Goal: Task Accomplishment & Management: Complete application form

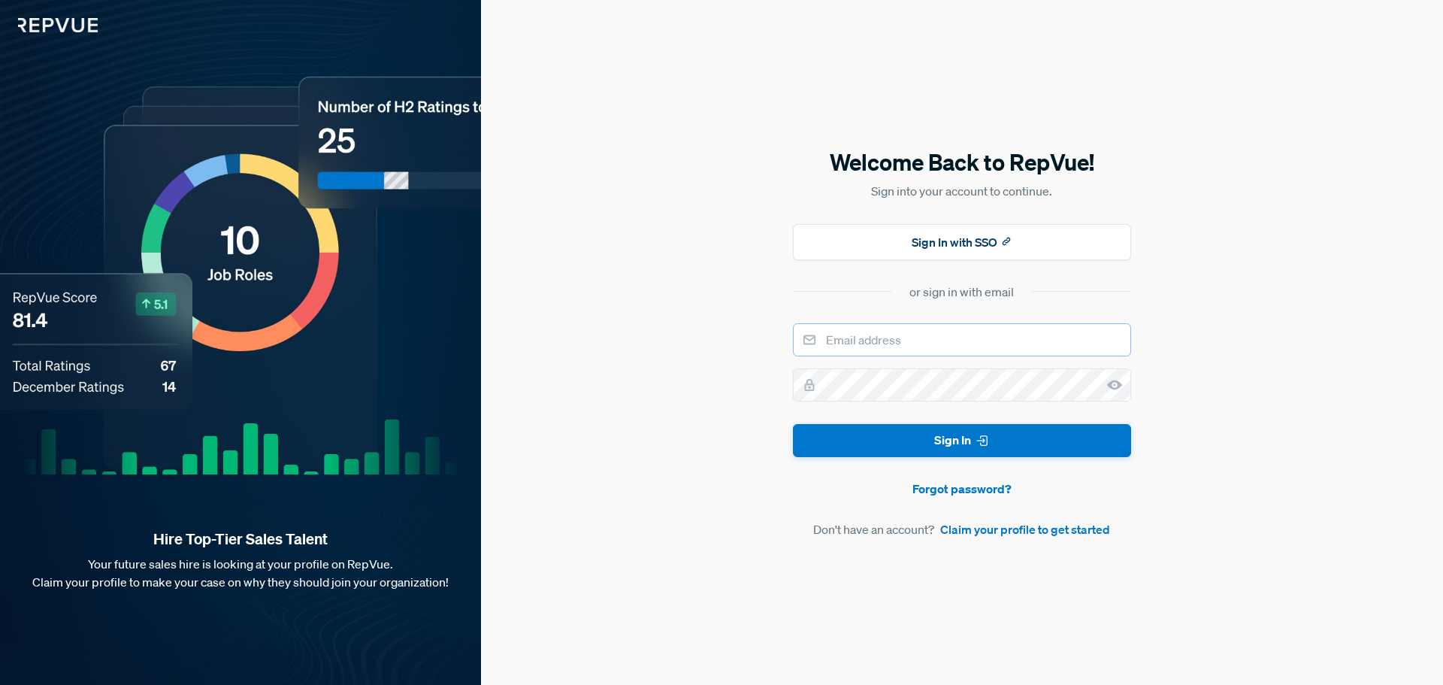
type input "[EMAIL_ADDRESS][DOMAIN_NAME]"
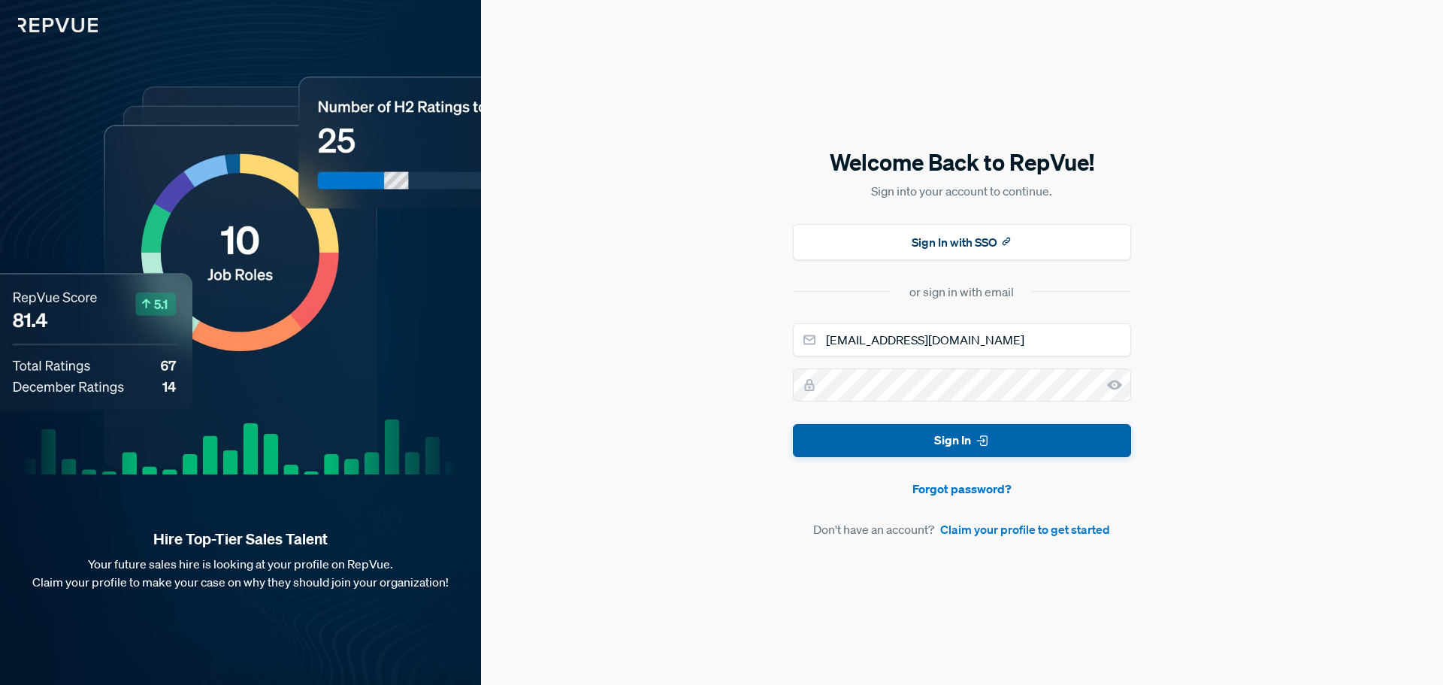
click at [967, 444] on button "Sign In" at bounding box center [962, 441] width 338 height 34
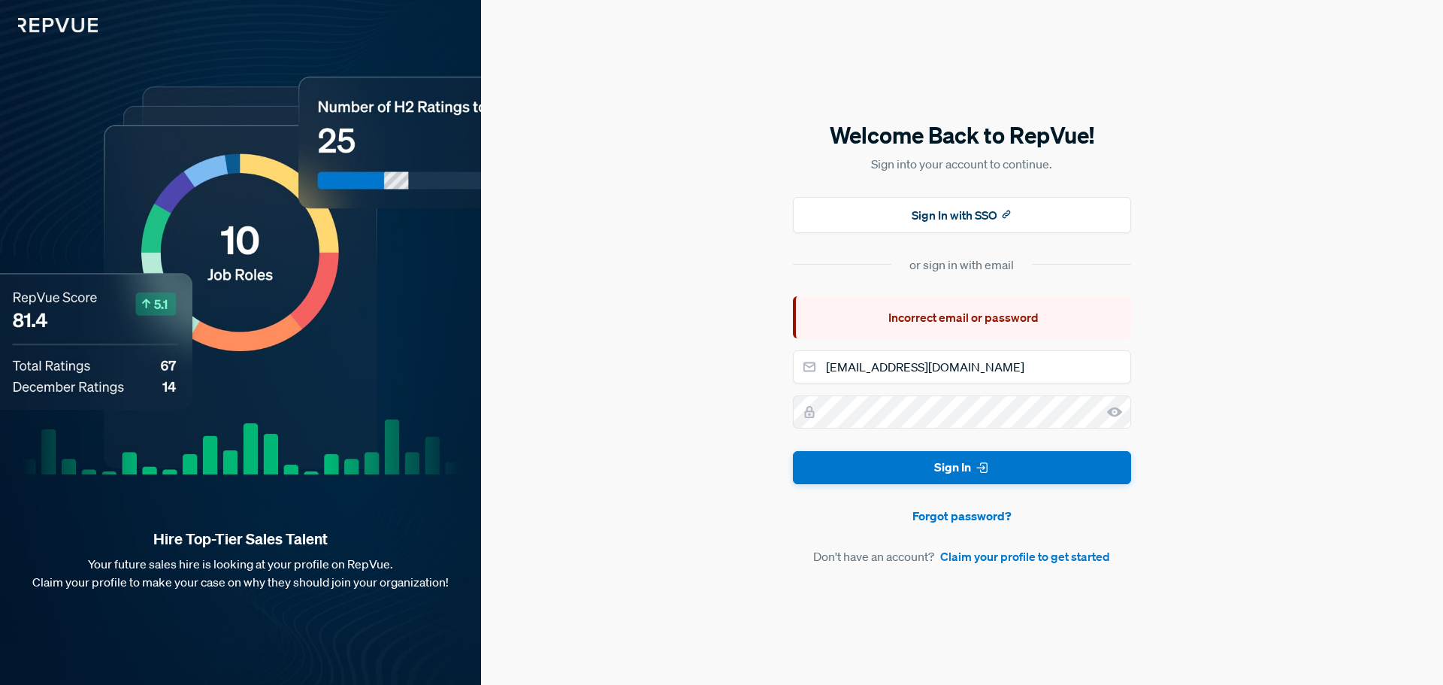
click at [733, 359] on div "Welcome Back to RepVue! Sign into your account to continue. Sign In with SSO or…" at bounding box center [962, 342] width 962 height 685
click at [1052, 559] on link "Claim your profile to get started" at bounding box center [1025, 556] width 170 height 18
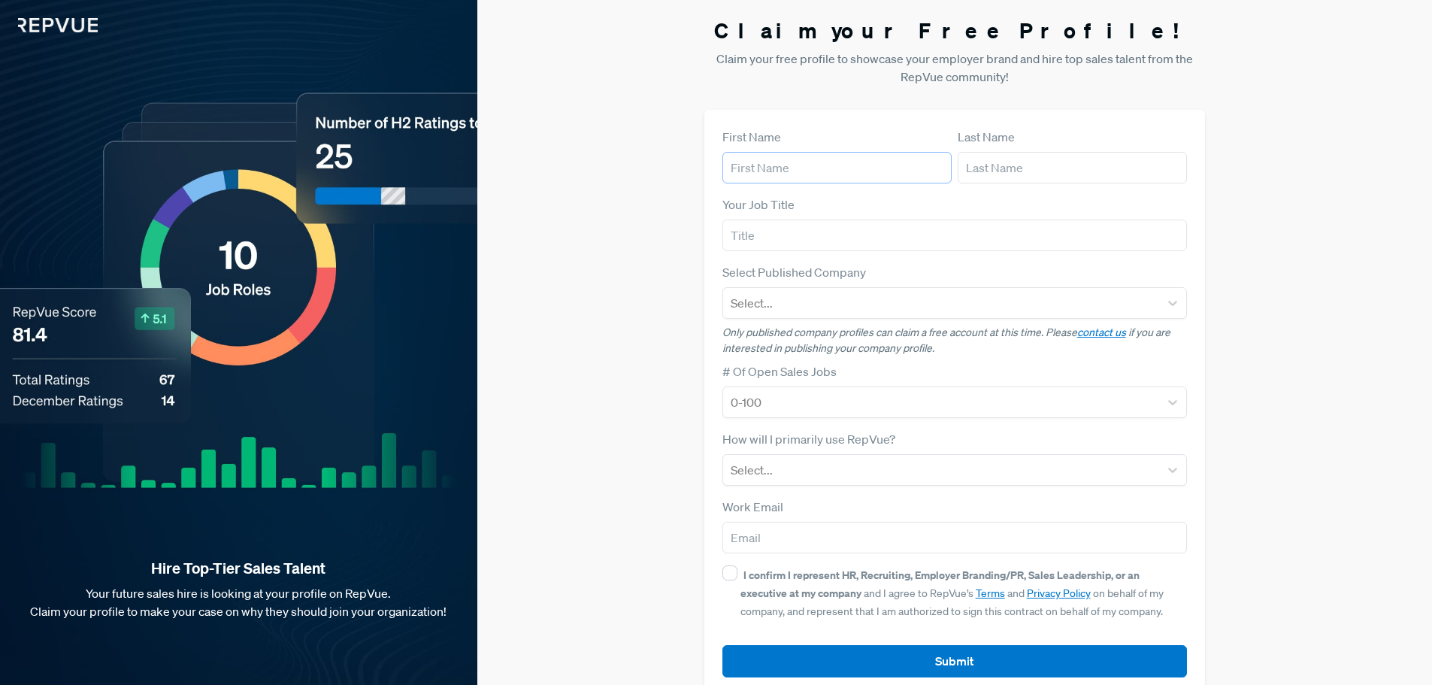
click at [819, 163] on input "text" at bounding box center [836, 168] width 229 height 32
type input "Abhishek"
type input "Tiwari"
type input "[EMAIL_ADDRESS][DOMAIN_NAME]"
click at [818, 300] on div at bounding box center [942, 302] width 422 height 21
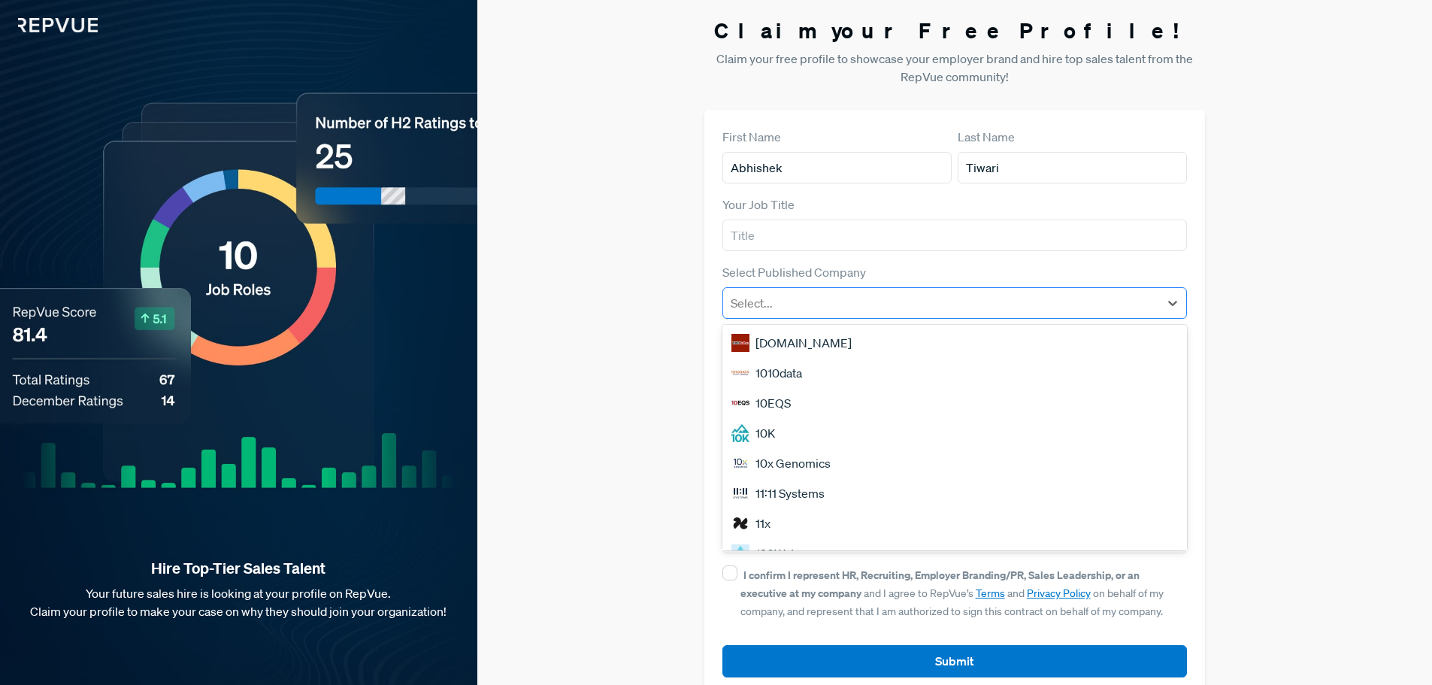
click at [818, 300] on div at bounding box center [942, 302] width 422 height 21
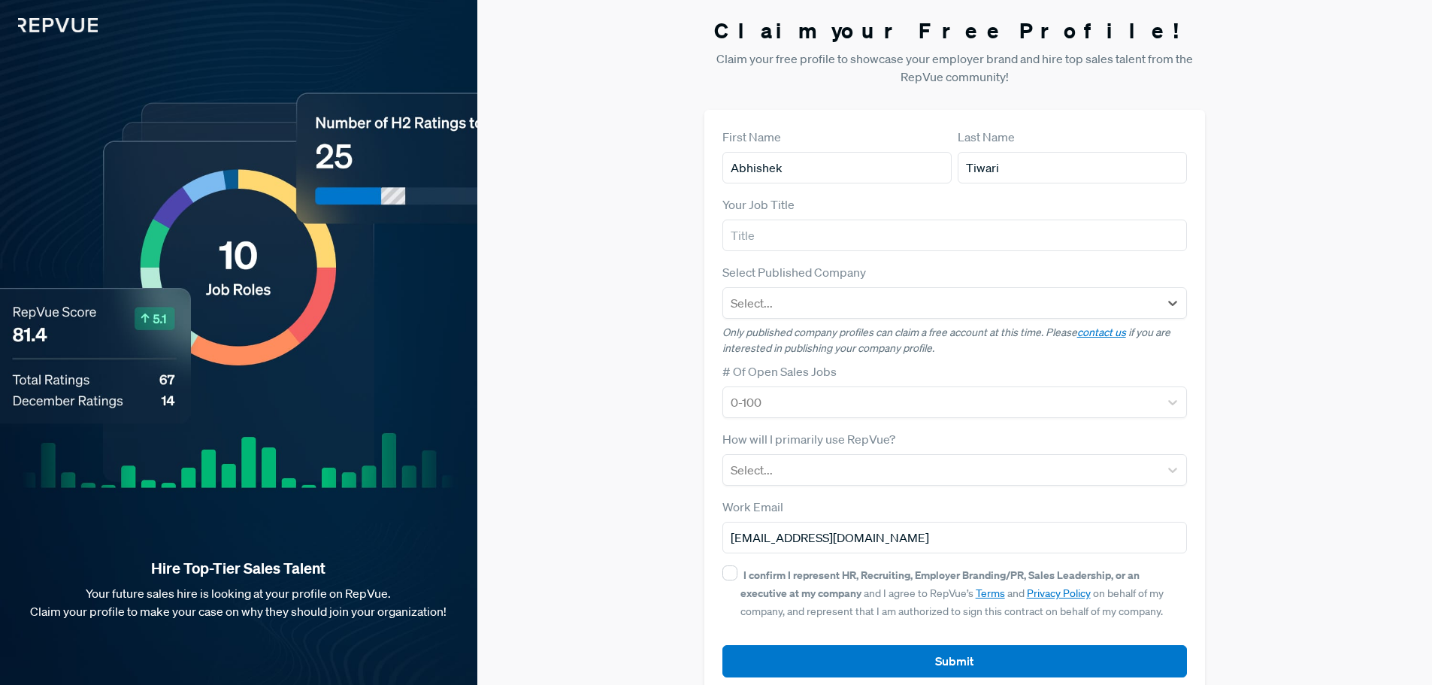
click at [648, 373] on div "Claim your Free Profile! Claim your free profile to showcase your employer bran…" at bounding box center [954, 356] width 955 height 713
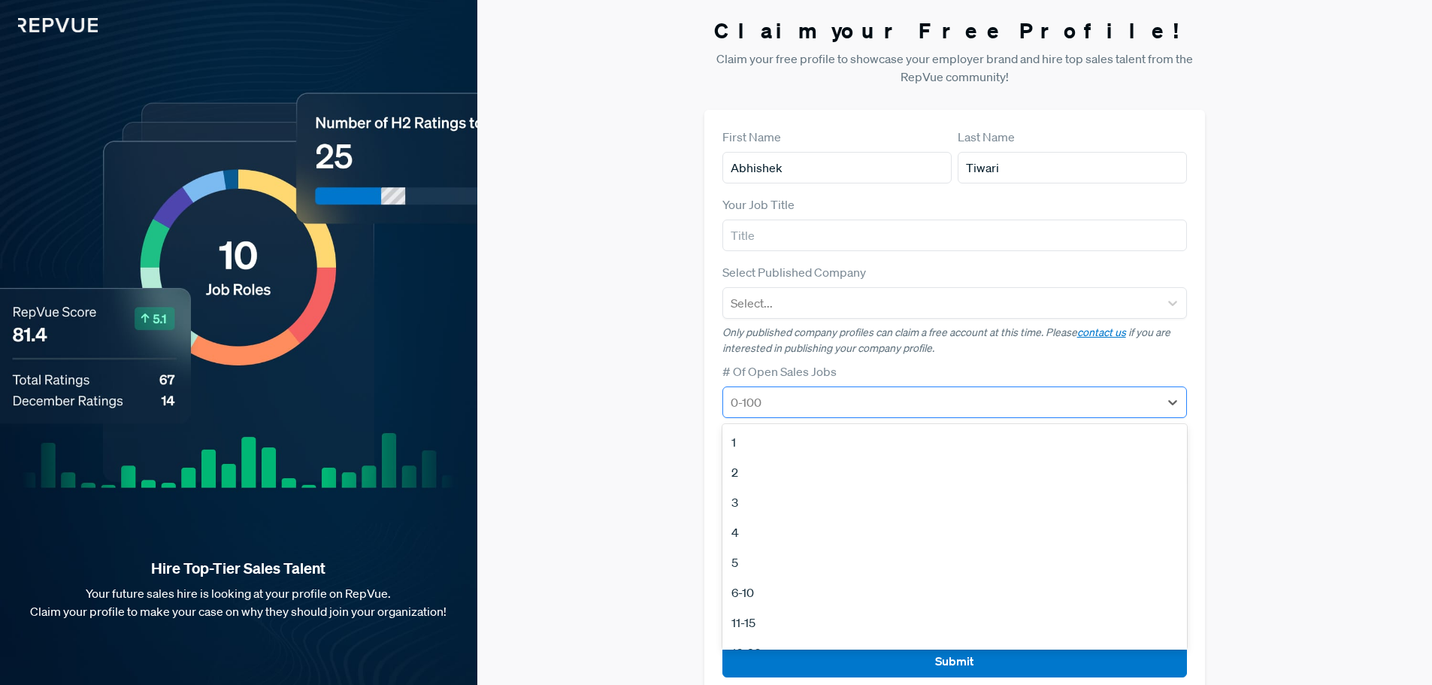
click at [819, 404] on div at bounding box center [942, 402] width 422 height 21
click at [774, 439] on div "1" at bounding box center [954, 442] width 465 height 30
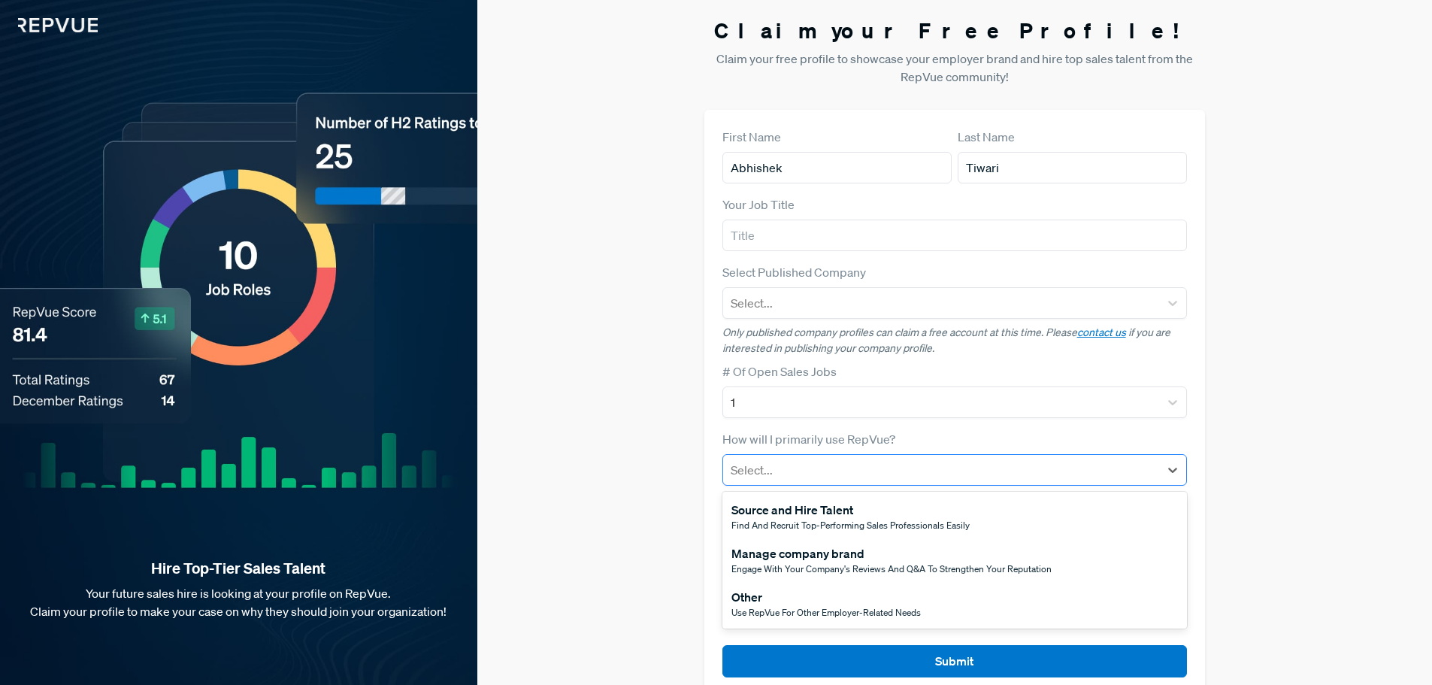
click at [822, 469] on div at bounding box center [942, 469] width 422 height 21
click at [825, 611] on span "Use RepVue for other employer-related needs" at bounding box center [825, 612] width 189 height 13
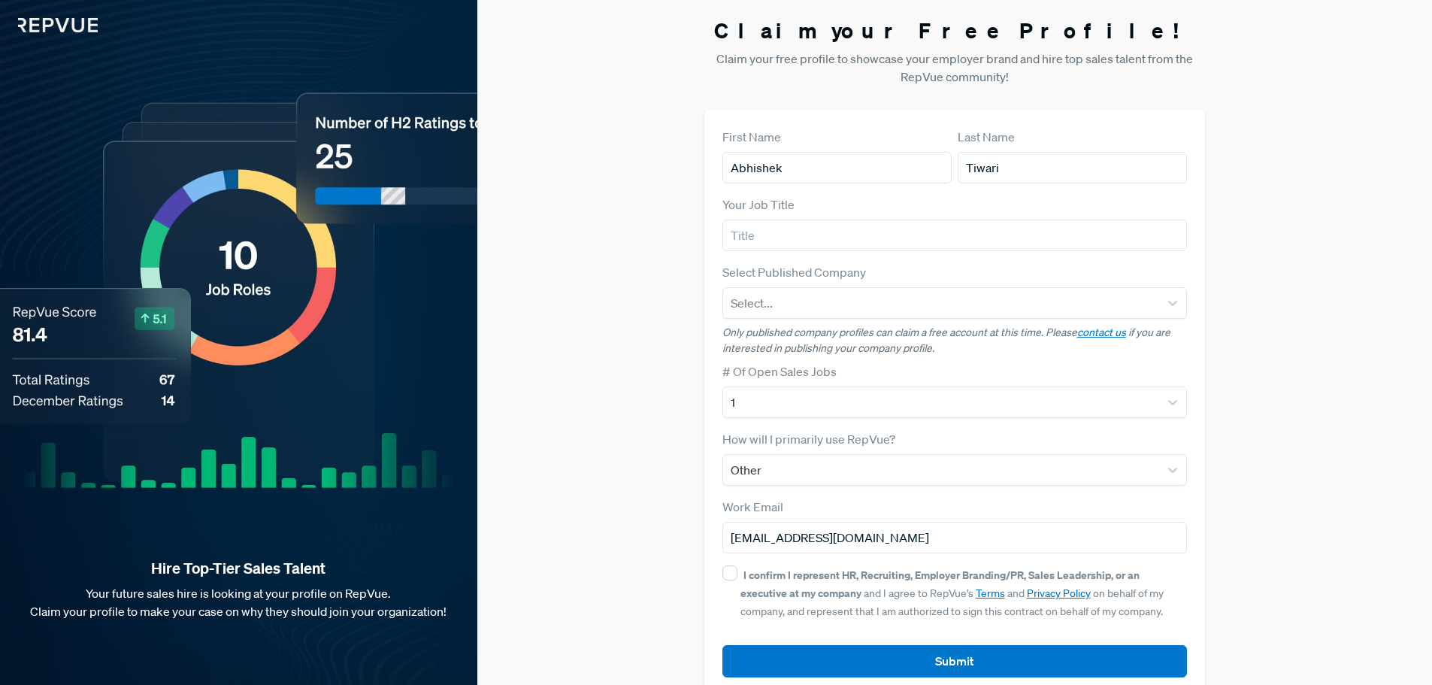
click at [676, 550] on div "Claim your Free Profile! Claim your free profile to showcase your employer bran…" at bounding box center [954, 356] width 955 height 713
click at [731, 574] on input "I confirm I represent HR, Recruiting, Employer Branding/PR, Sales Leadership, o…" at bounding box center [729, 572] width 15 height 15
checkbox input "true"
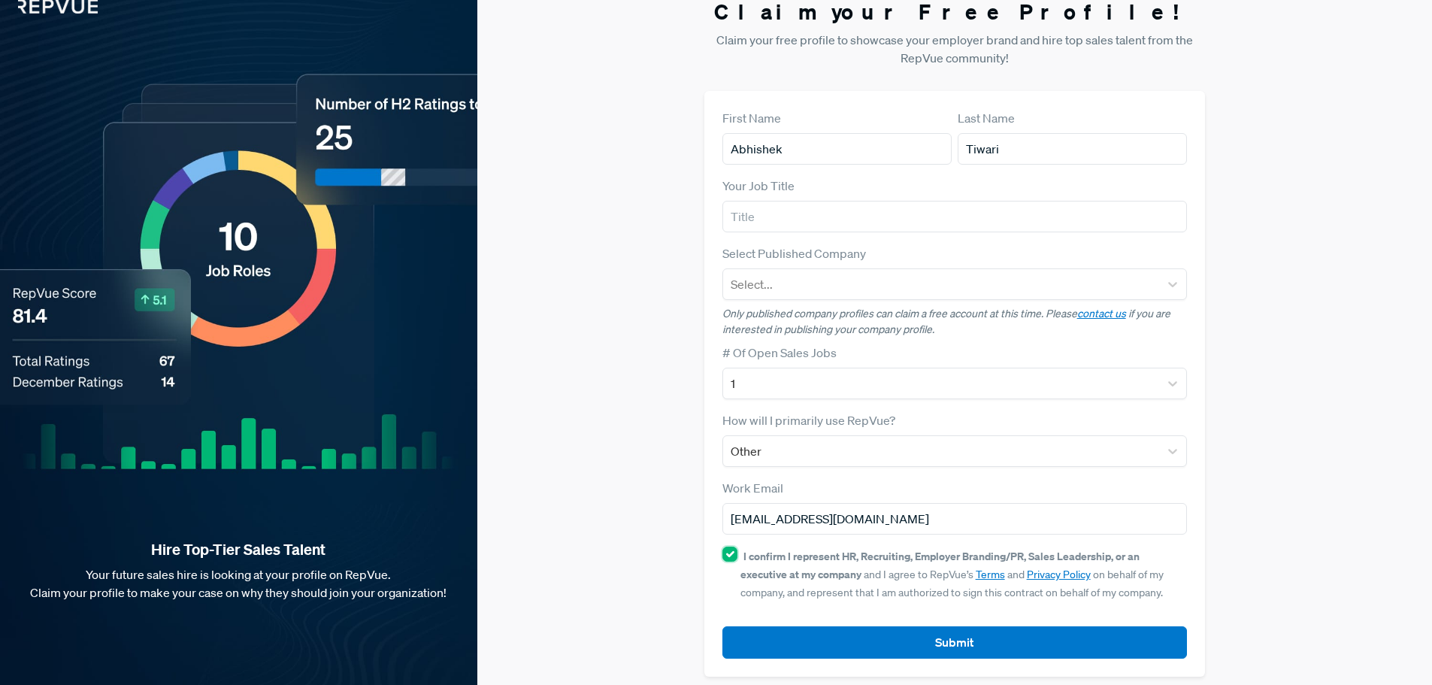
scroll to position [29, 0]
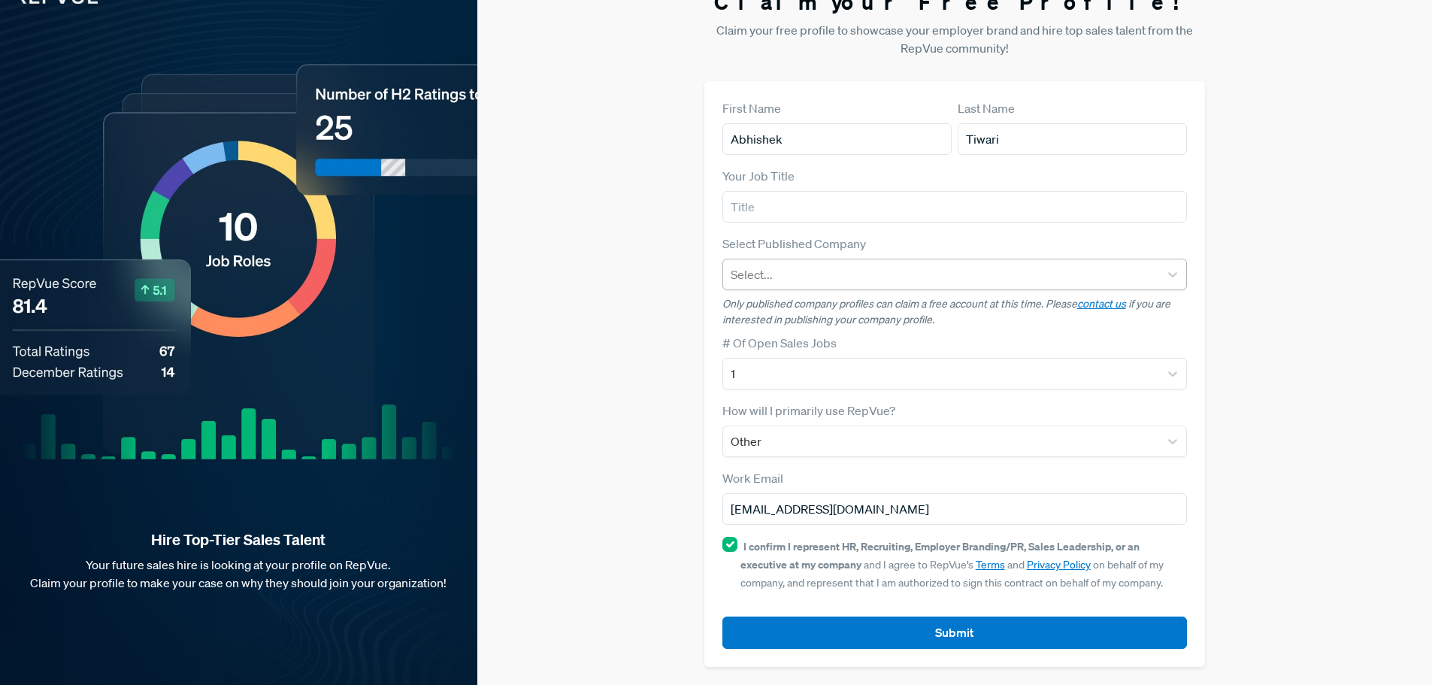
click at [963, 271] on div at bounding box center [942, 274] width 422 height 21
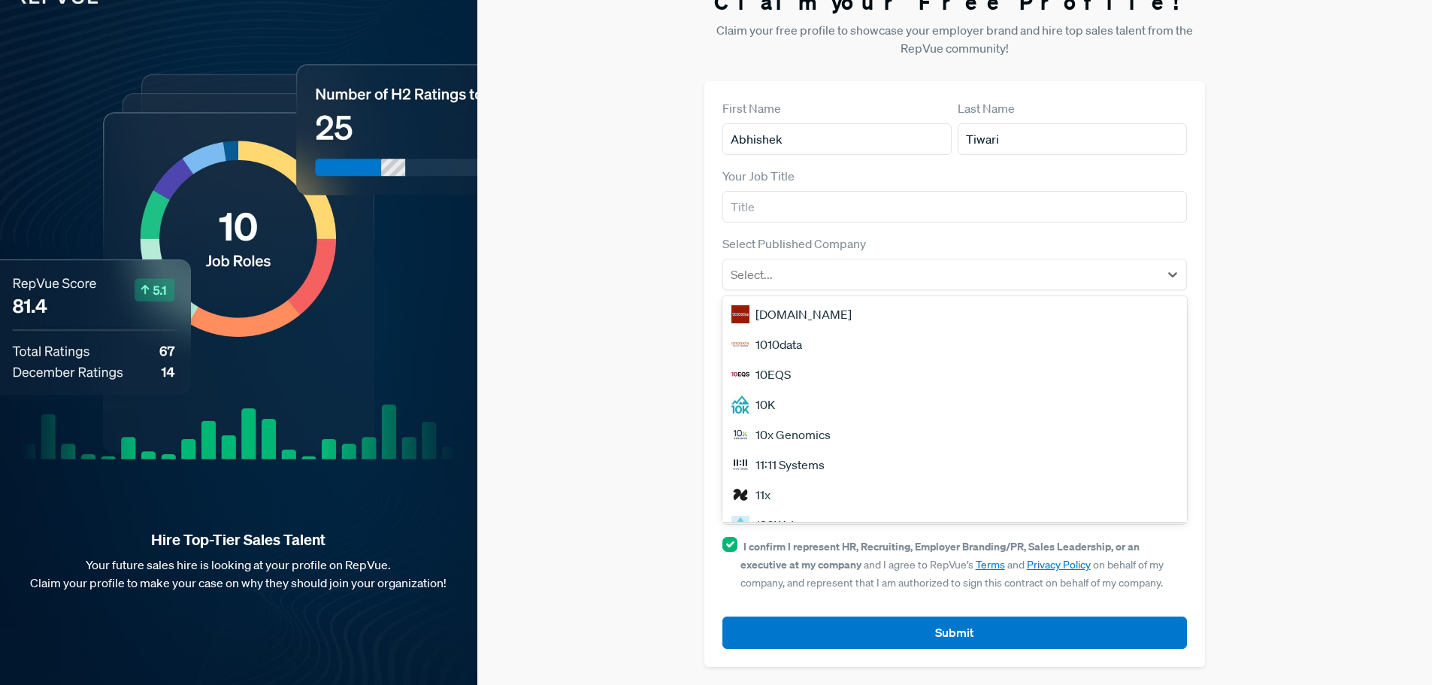
click at [651, 305] on div "Claim your Free Profile! Claim your free profile to showcase your employer bran…" at bounding box center [954, 327] width 955 height 713
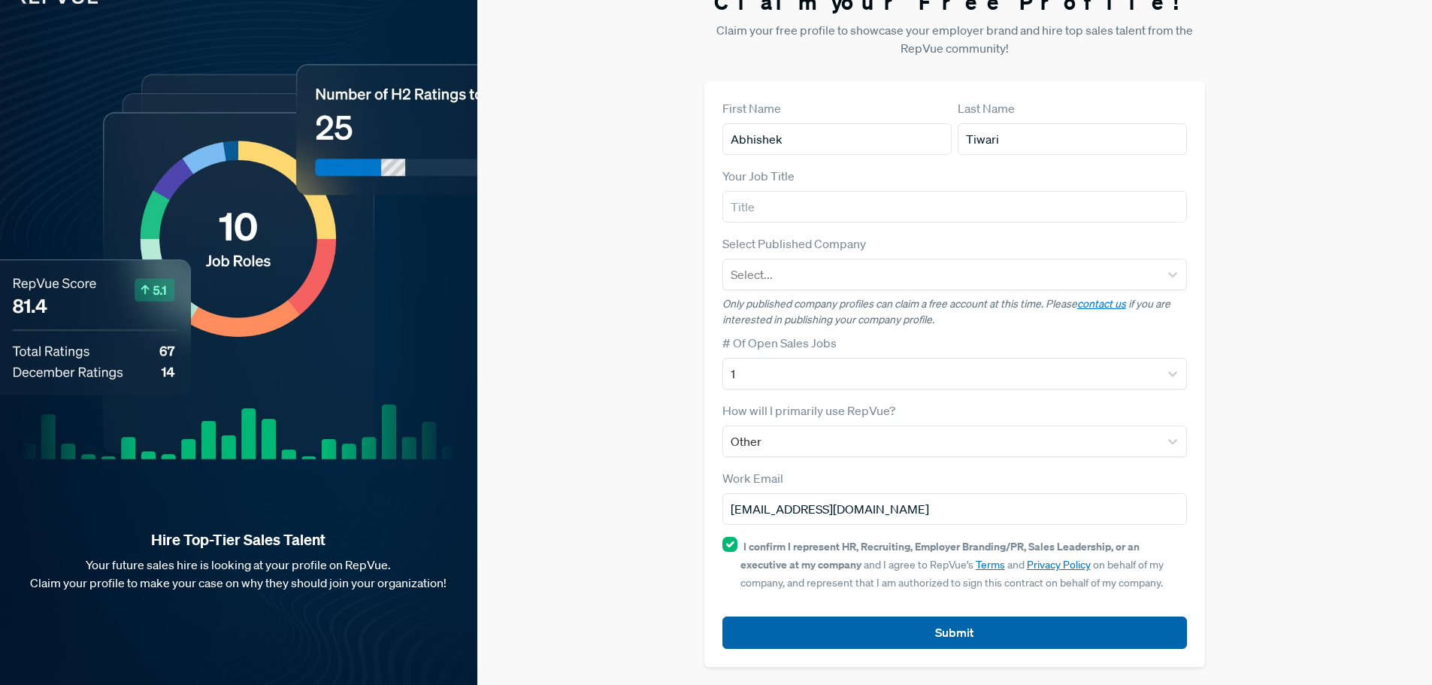
click at [957, 637] on button "Submit" at bounding box center [954, 632] width 465 height 32
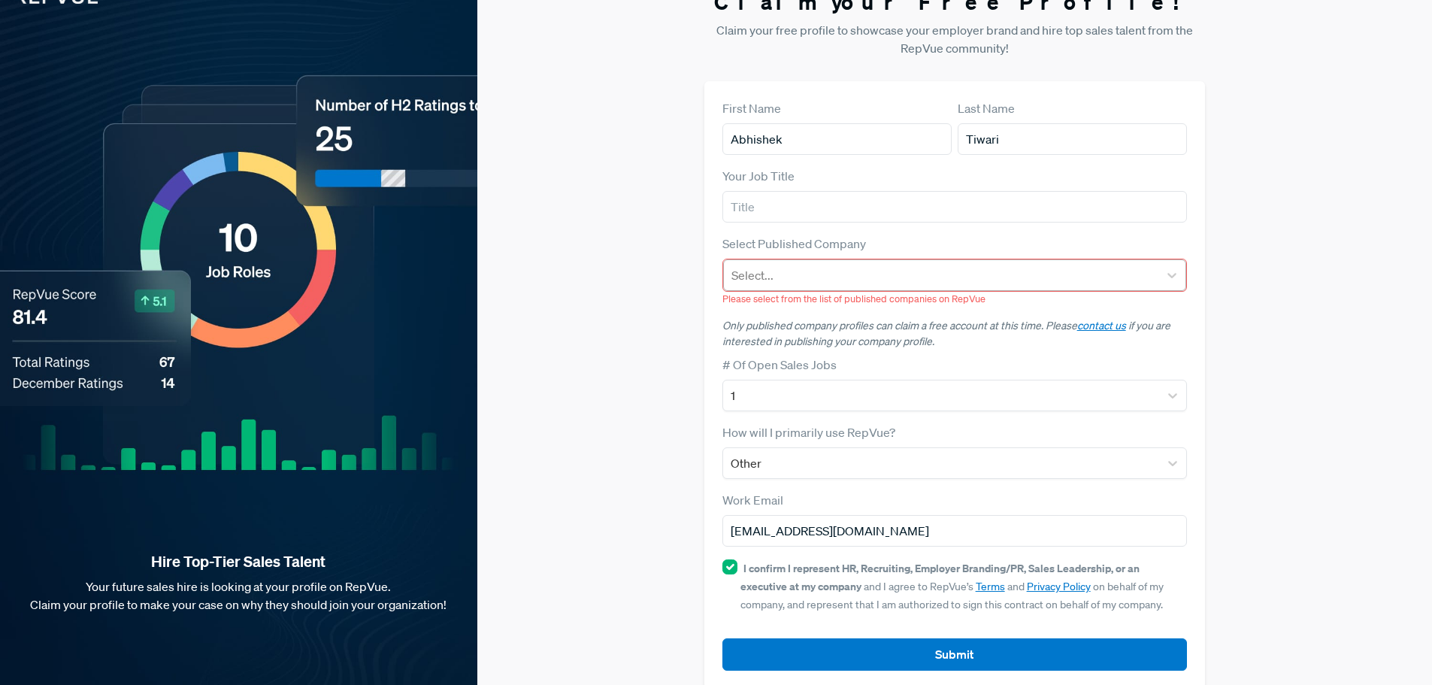
click at [839, 274] on div at bounding box center [941, 275] width 420 height 21
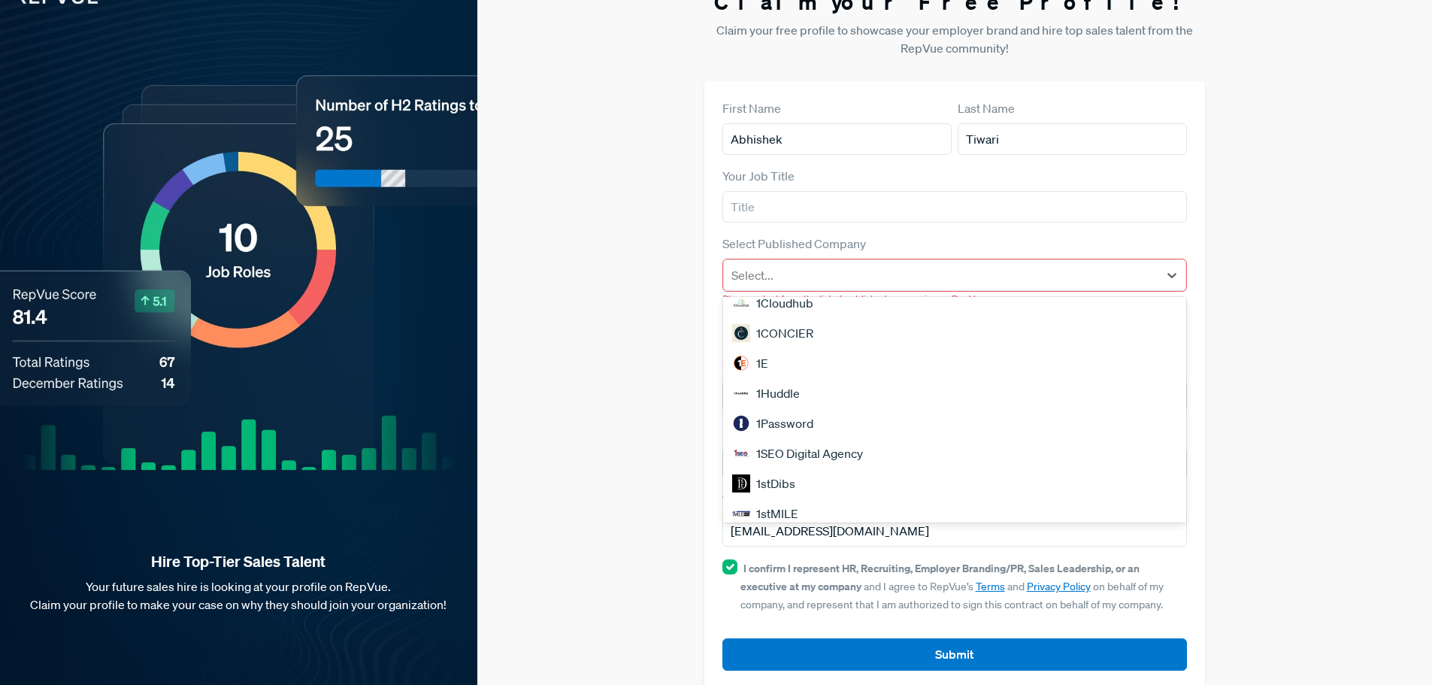
scroll to position [526, 0]
click at [818, 416] on div "1Password" at bounding box center [955, 420] width 464 height 30
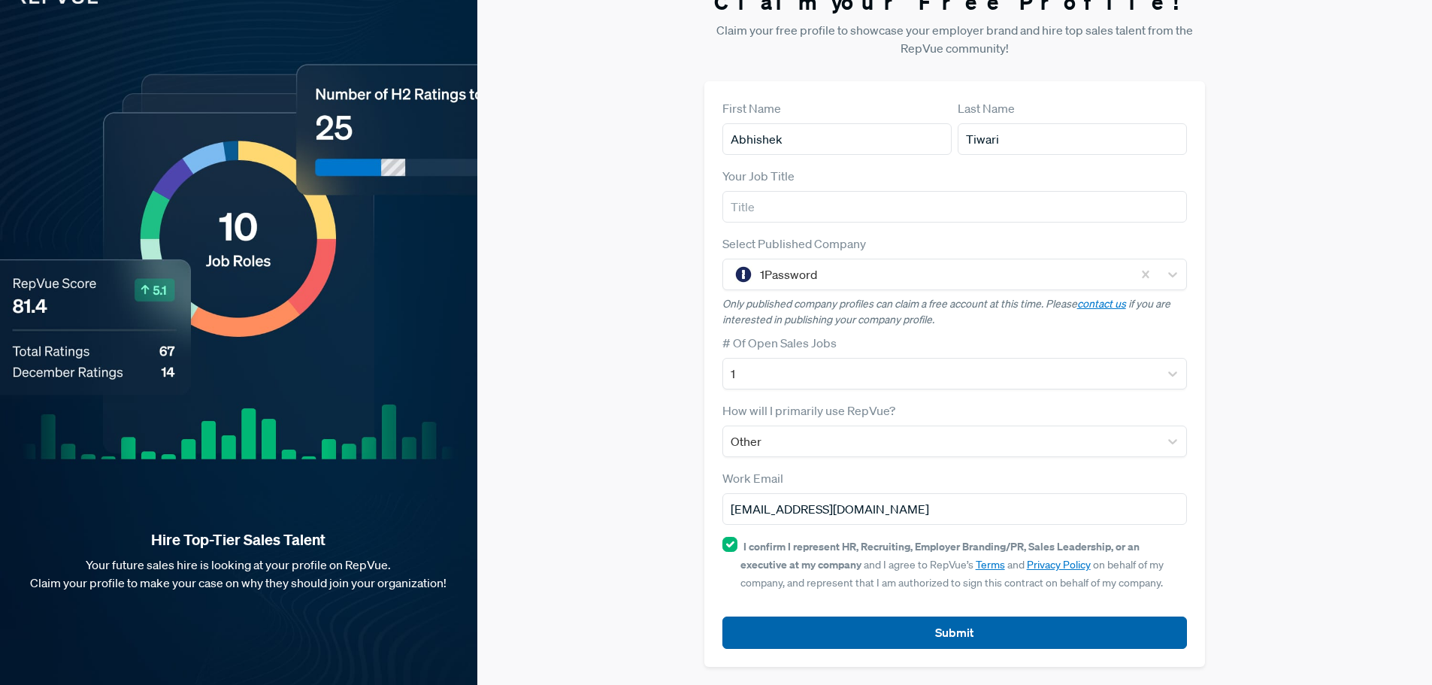
click at [969, 634] on button "Submit" at bounding box center [954, 632] width 465 height 32
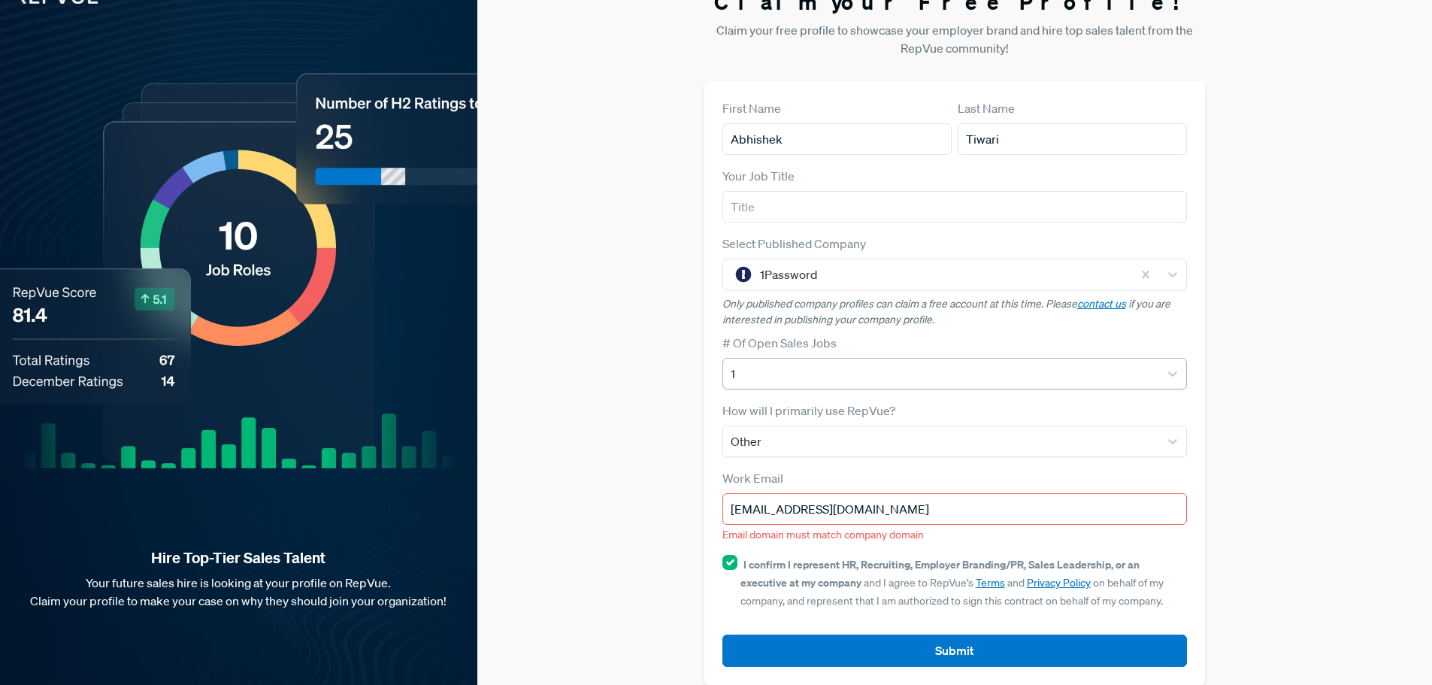
click at [880, 365] on div at bounding box center [942, 373] width 422 height 21
click at [870, 274] on div at bounding box center [942, 274] width 365 height 21
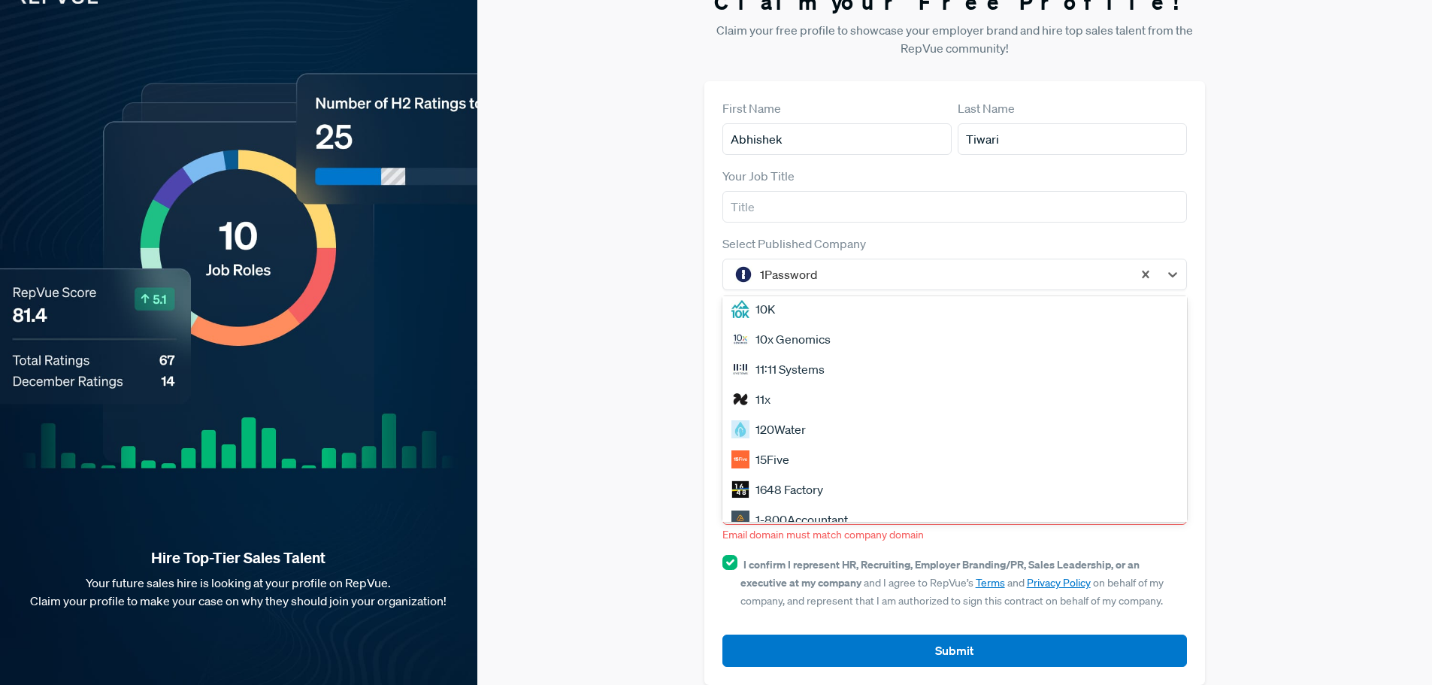
scroll to position [0, 0]
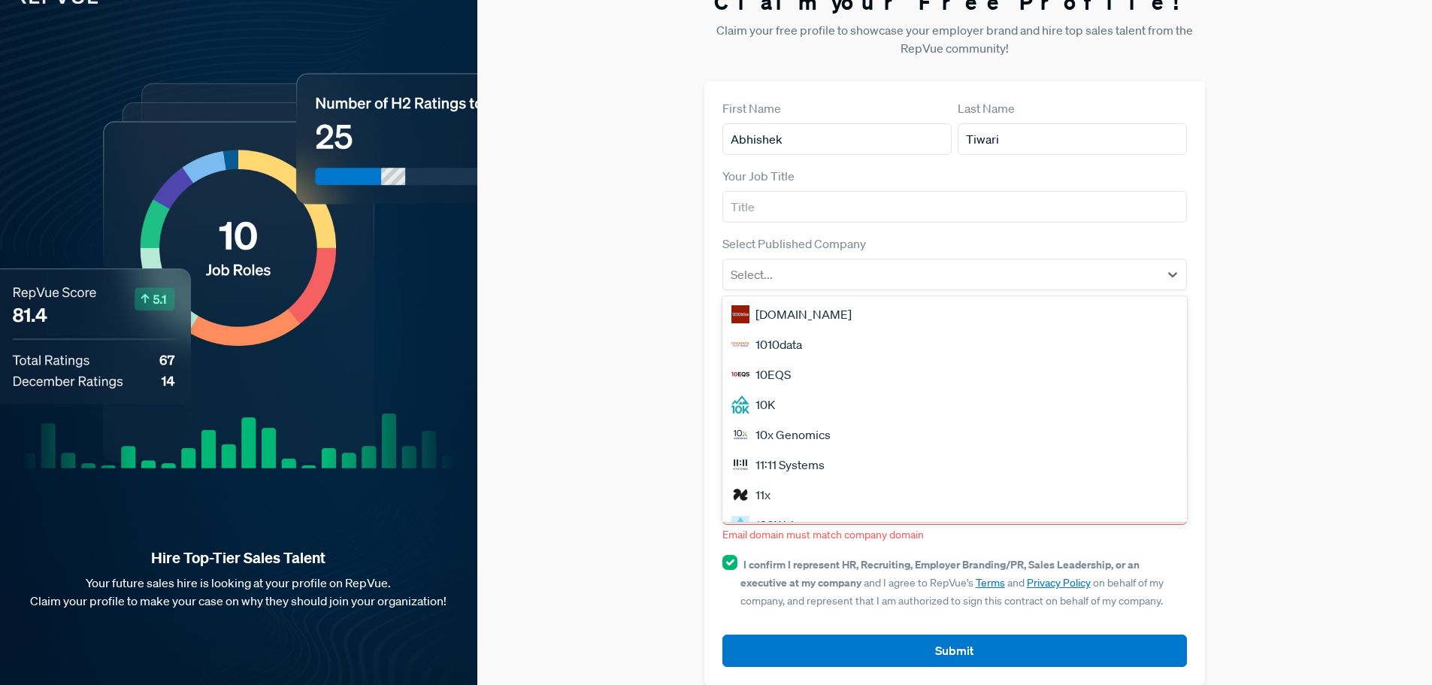
click at [1296, 314] on div "Claim your Free Profile! Claim your free profile to showcase your employer bran…" at bounding box center [954, 336] width 955 height 731
